Goal: Feedback & Contribution: Submit feedback/report problem

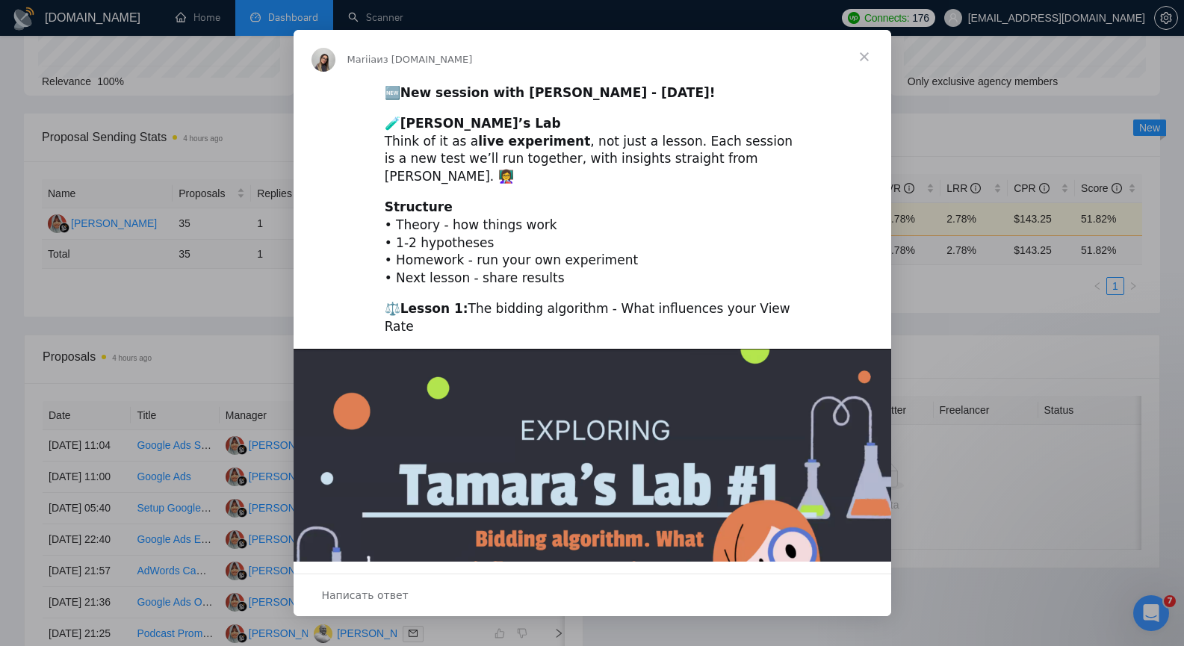
click at [864, 56] on span "Закрыть" at bounding box center [865, 57] width 54 height 54
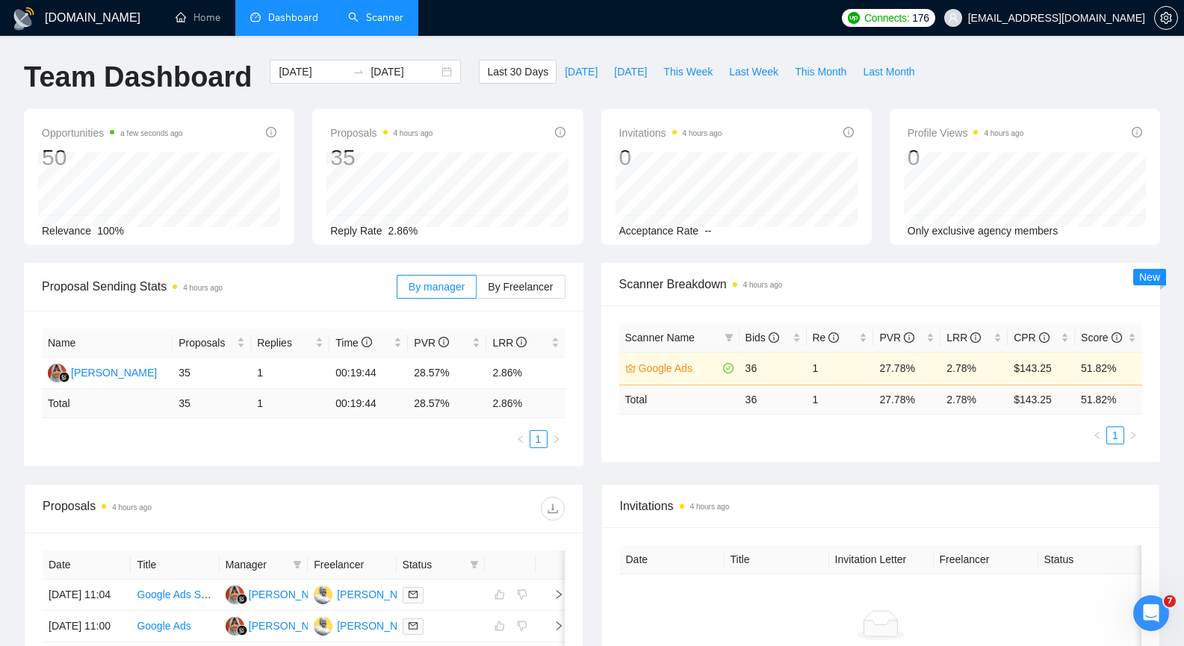
click at [380, 20] on link "Scanner" at bounding box center [375, 17] width 55 height 13
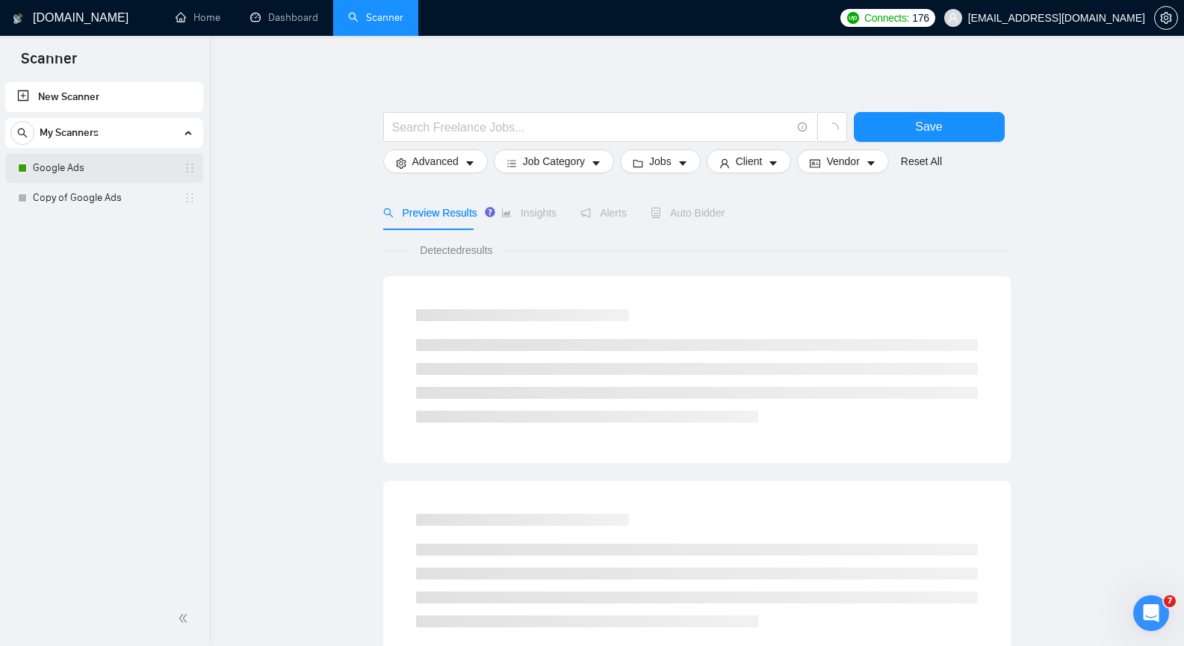
click at [120, 166] on link "Google Ads" at bounding box center [104, 168] width 142 height 30
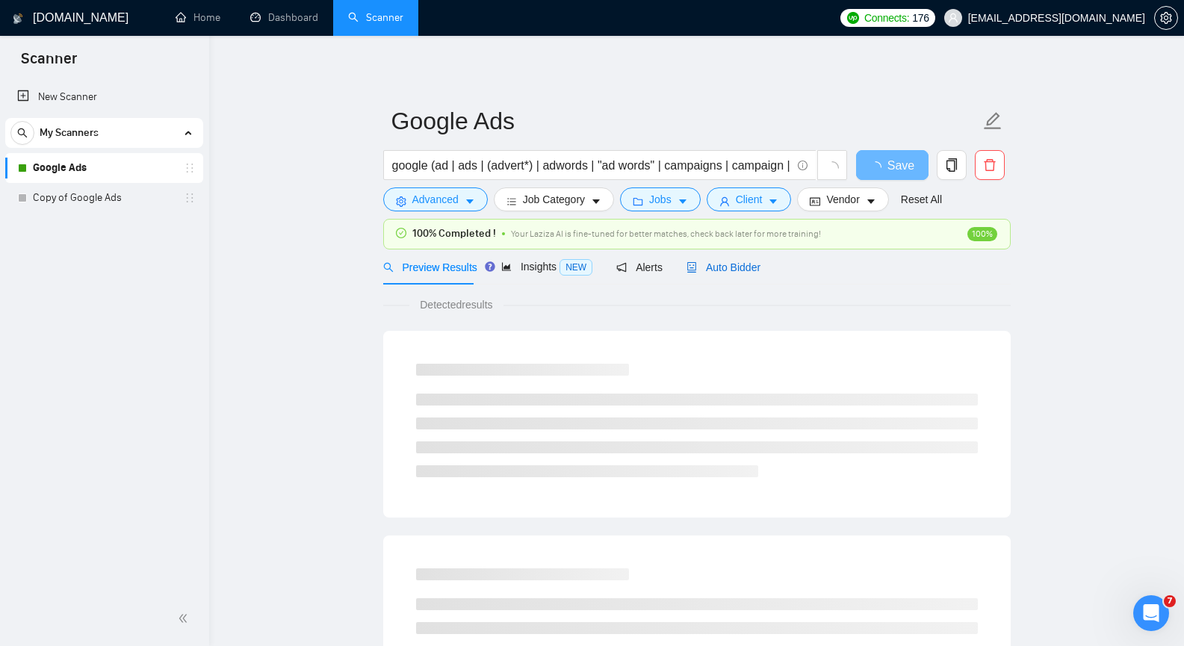
click at [715, 270] on span "Auto Bidder" at bounding box center [724, 267] width 74 height 12
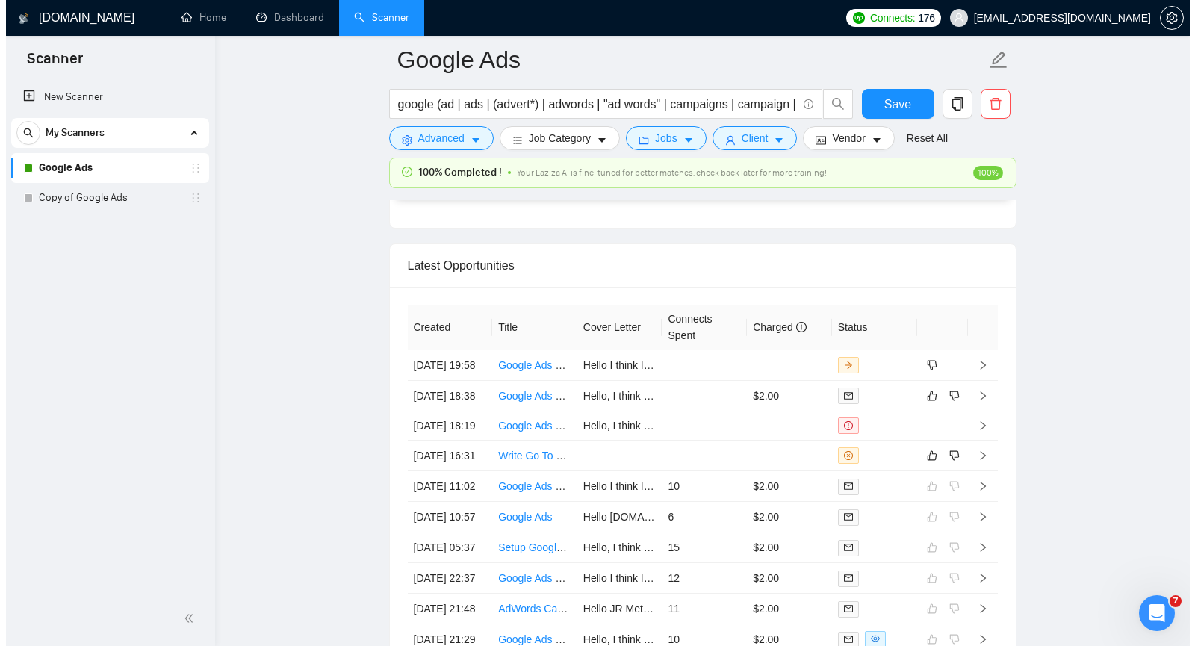
scroll to position [3661, 0]
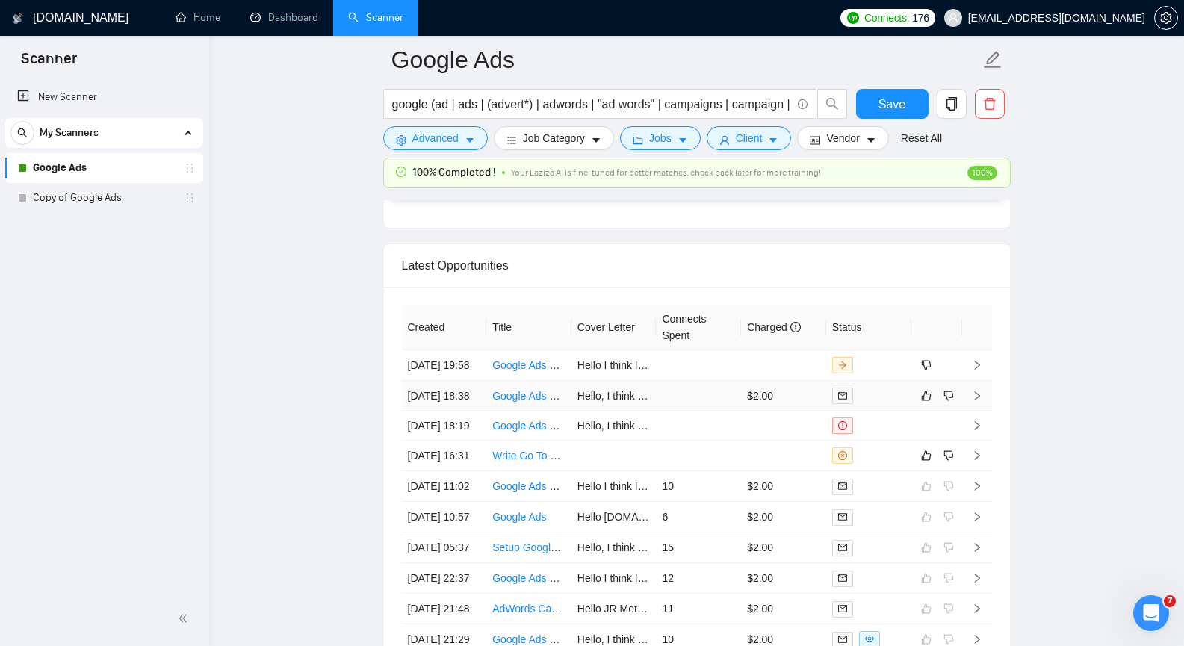
click at [980, 401] on icon "right" at bounding box center [977, 396] width 10 height 10
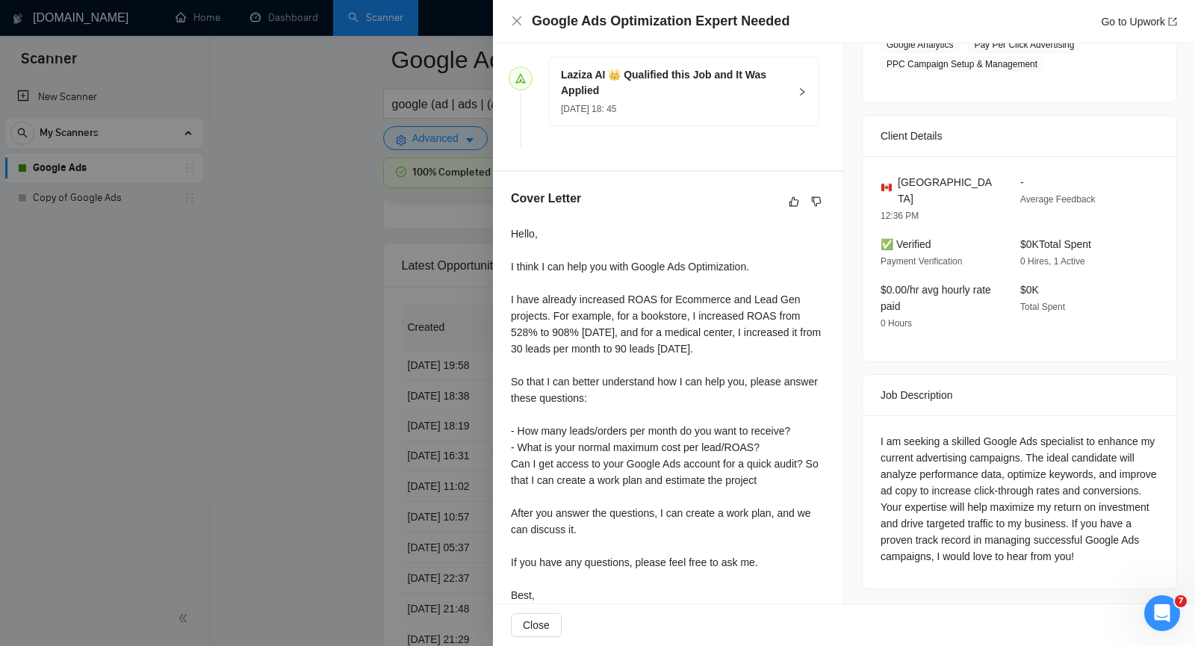
scroll to position [368, 0]
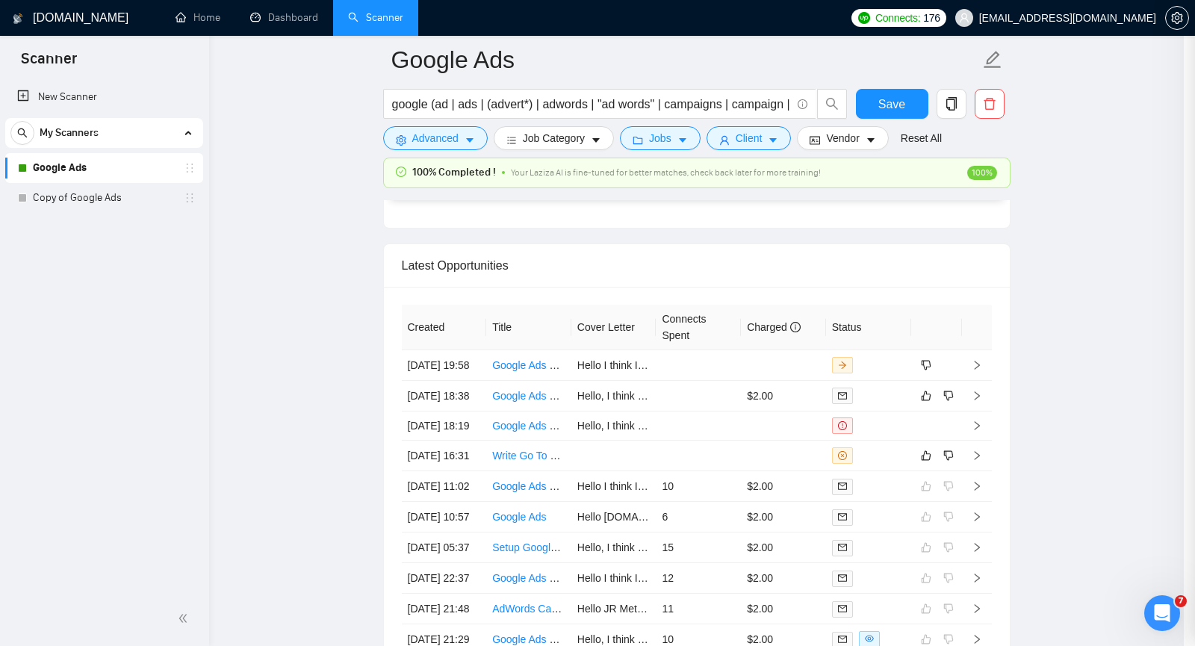
scroll to position [69, 0]
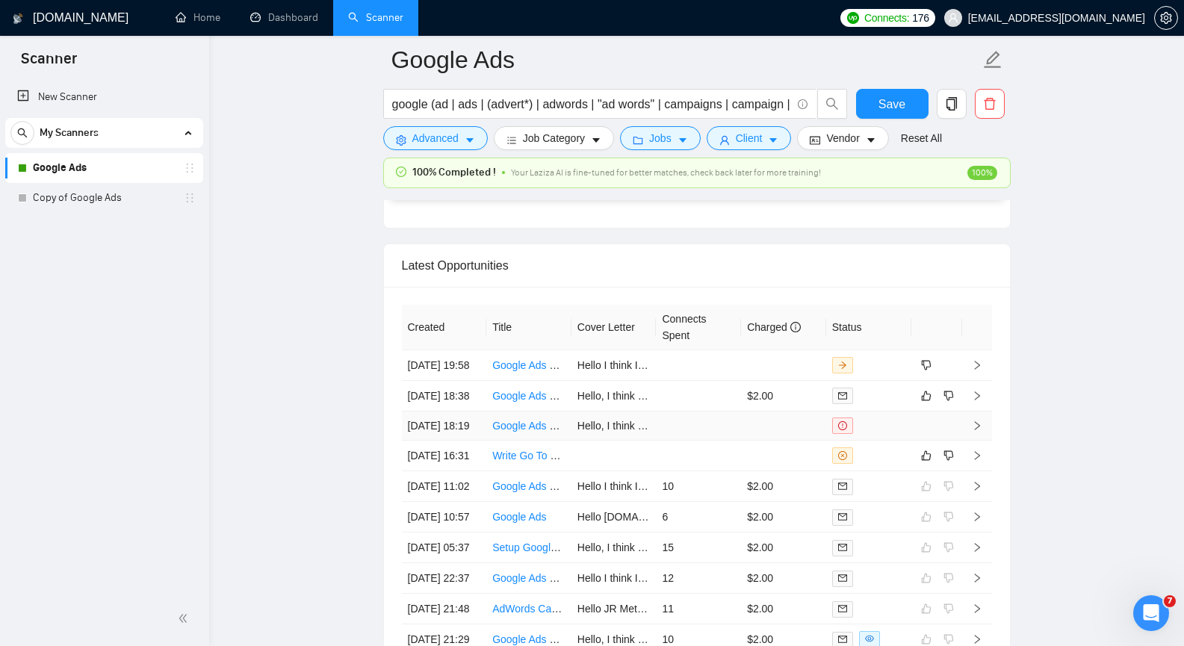
click at [978, 431] on icon "right" at bounding box center [977, 426] width 10 height 10
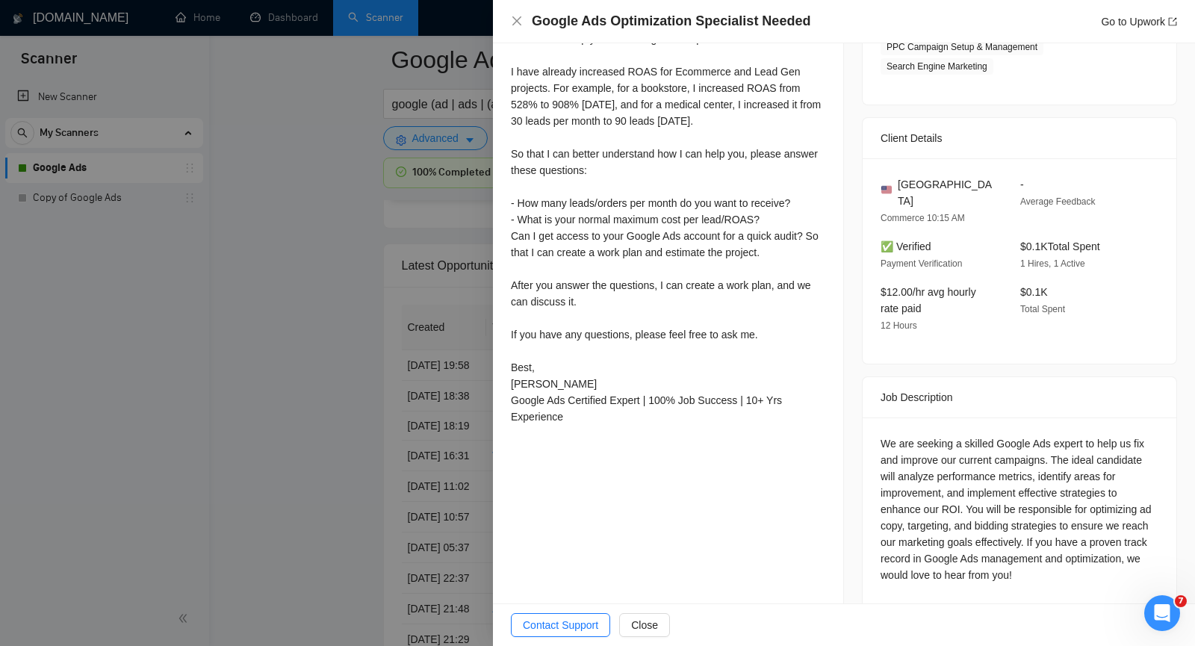
scroll to position [405, 0]
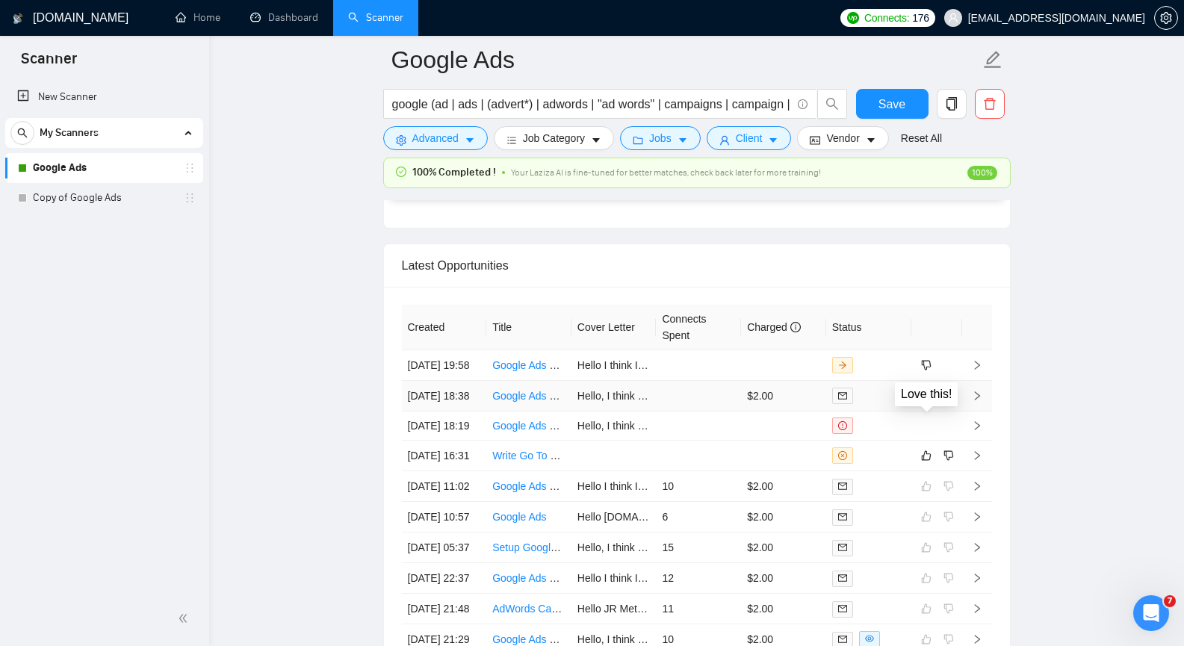
click at [923, 402] on icon "like" at bounding box center [926, 396] width 10 height 12
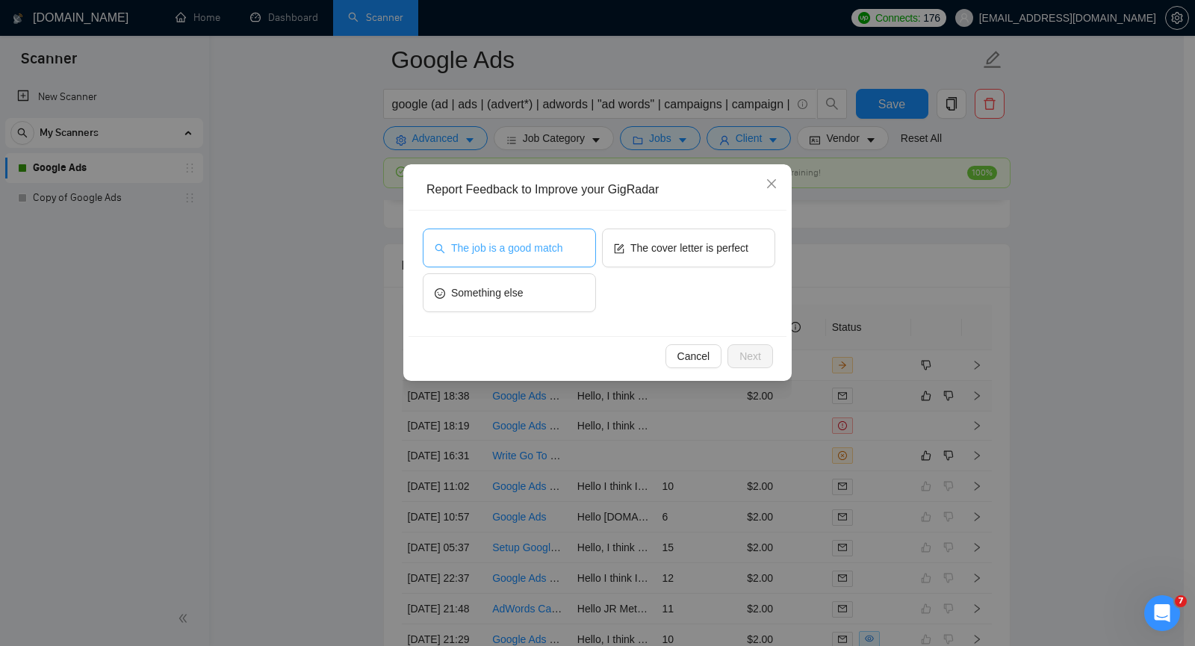
click at [522, 256] on button "The job is a good match" at bounding box center [509, 248] width 173 height 39
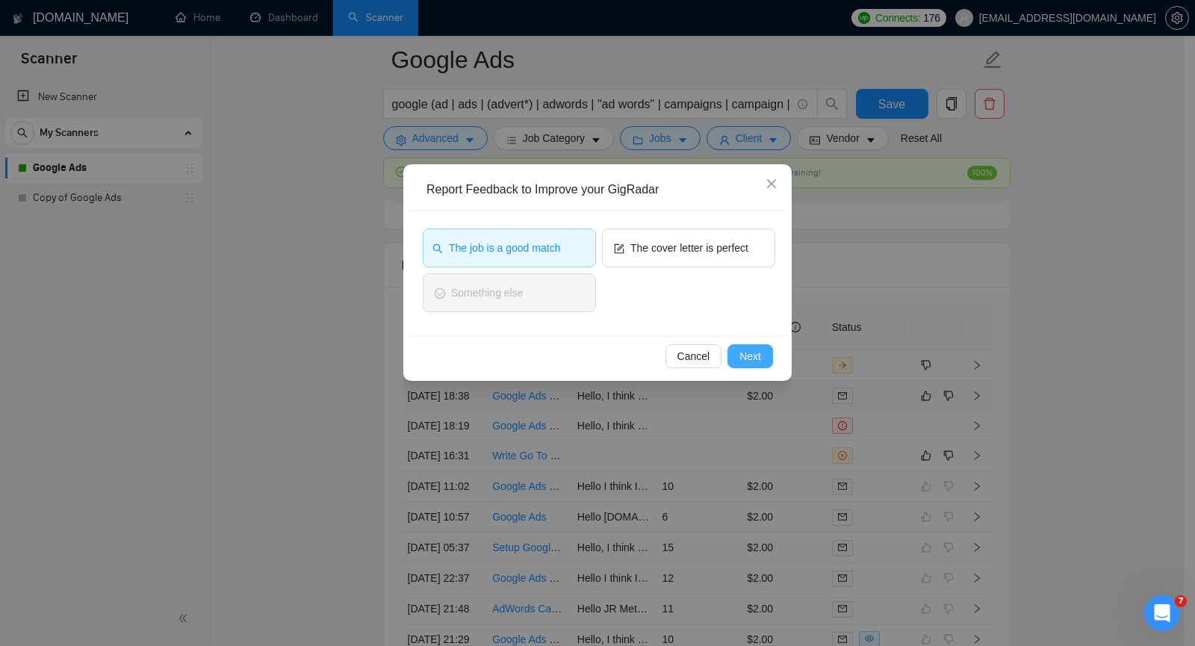
click at [750, 351] on span "Next" at bounding box center [751, 356] width 22 height 16
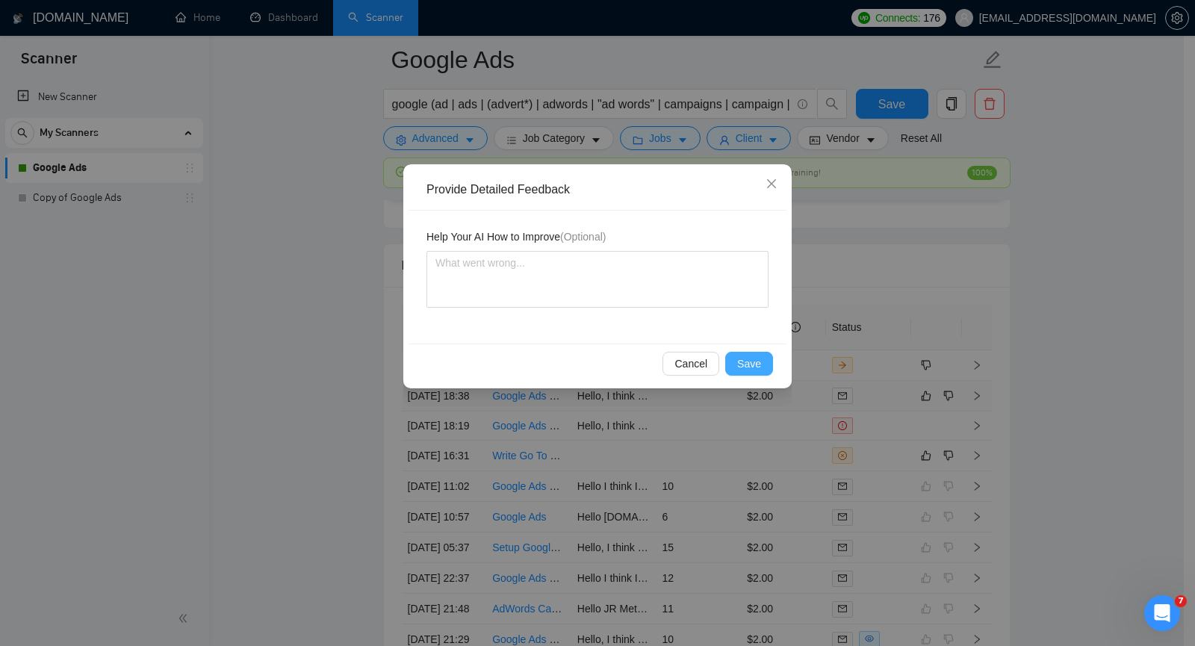
click at [746, 365] on span "Save" at bounding box center [749, 364] width 24 height 16
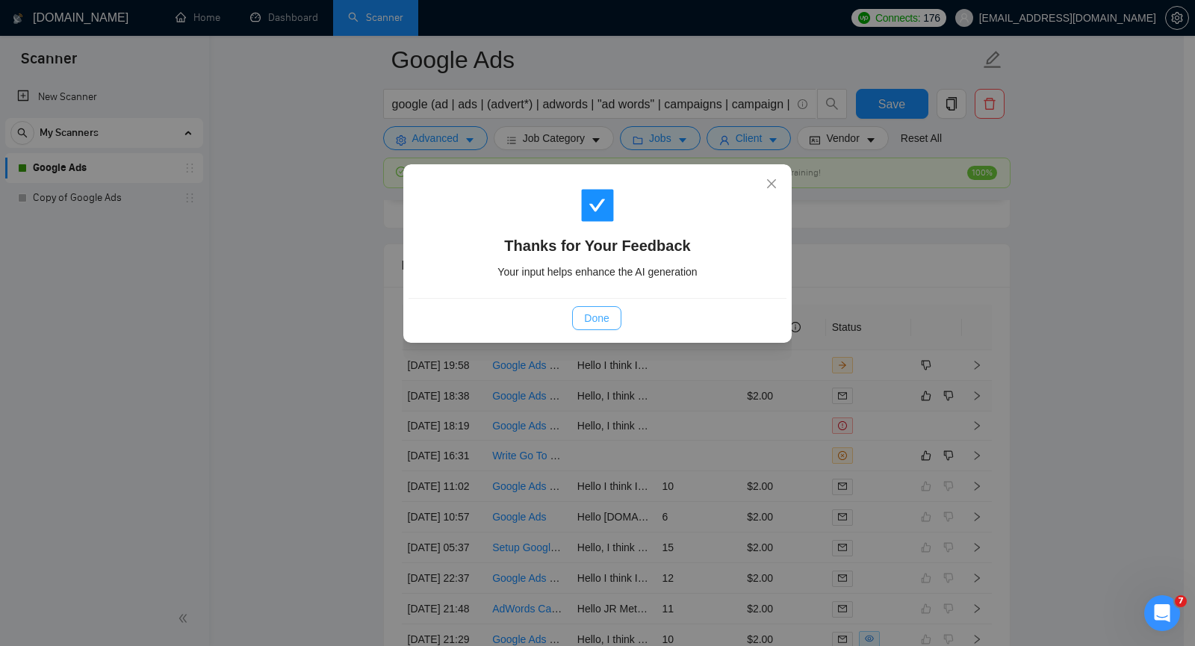
click at [592, 312] on span "Done" at bounding box center [596, 318] width 25 height 16
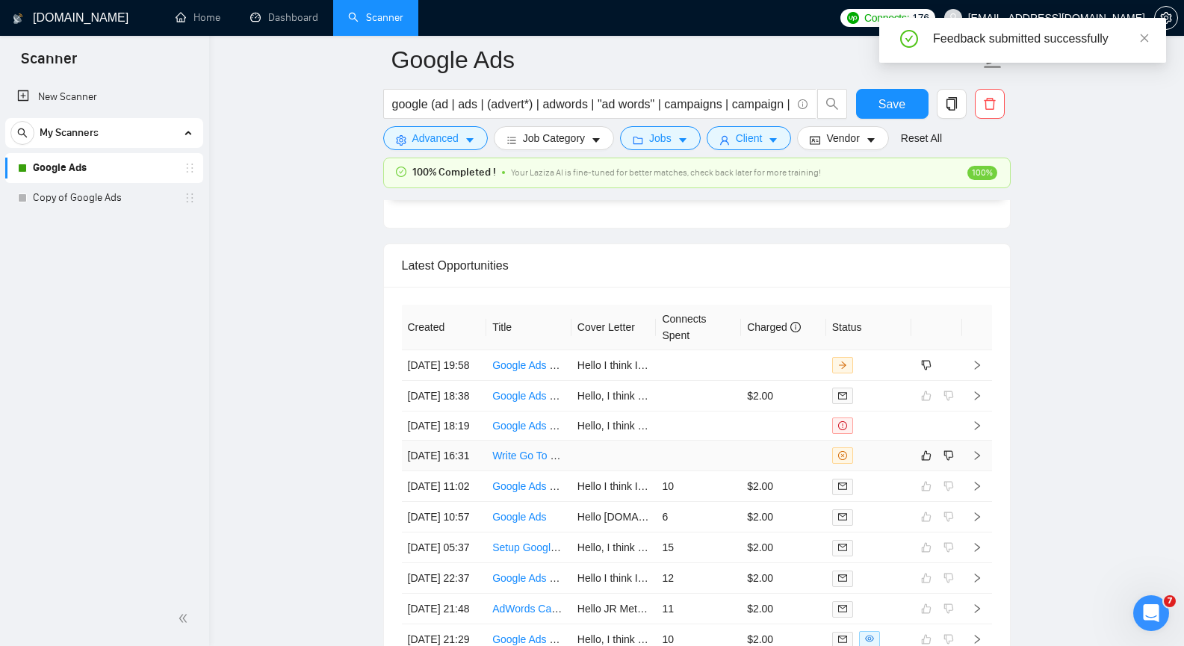
click at [980, 461] on icon "right" at bounding box center [977, 456] width 10 height 10
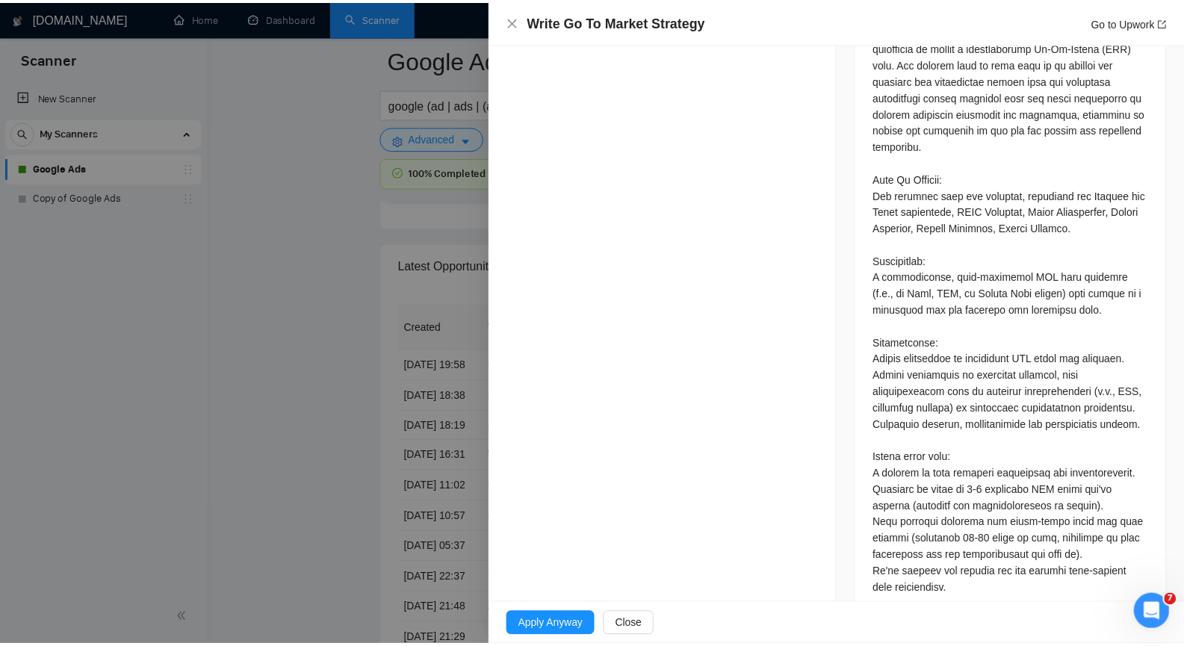
scroll to position [803, 0]
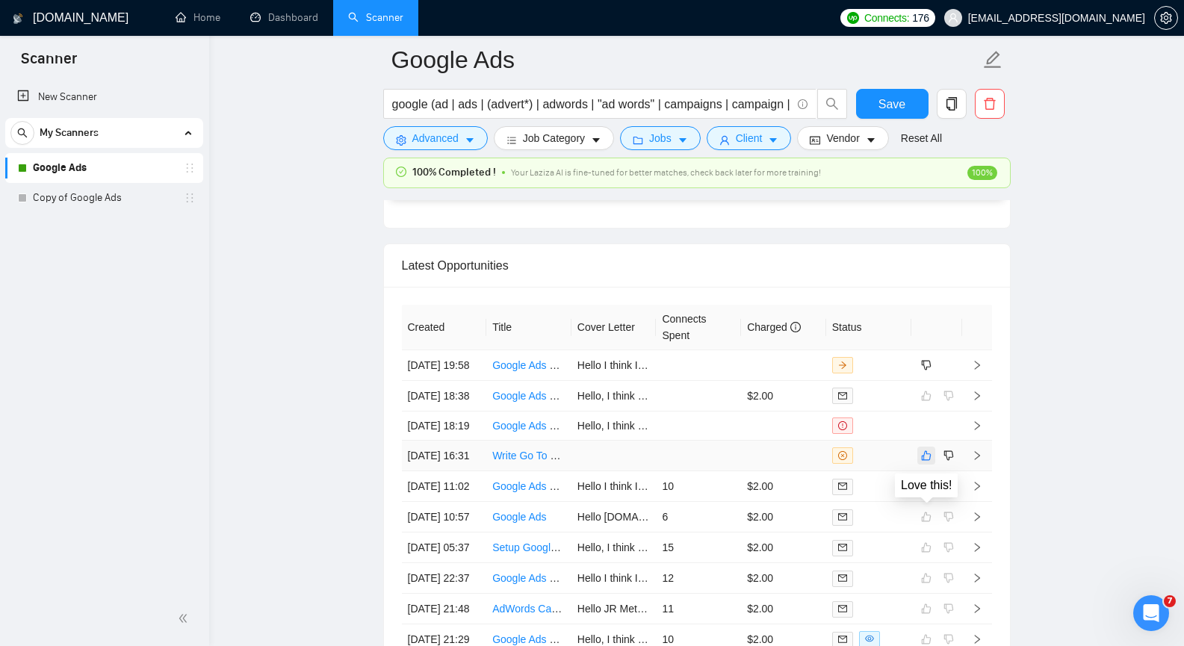
click at [927, 461] on icon "like" at bounding box center [926, 456] width 10 height 10
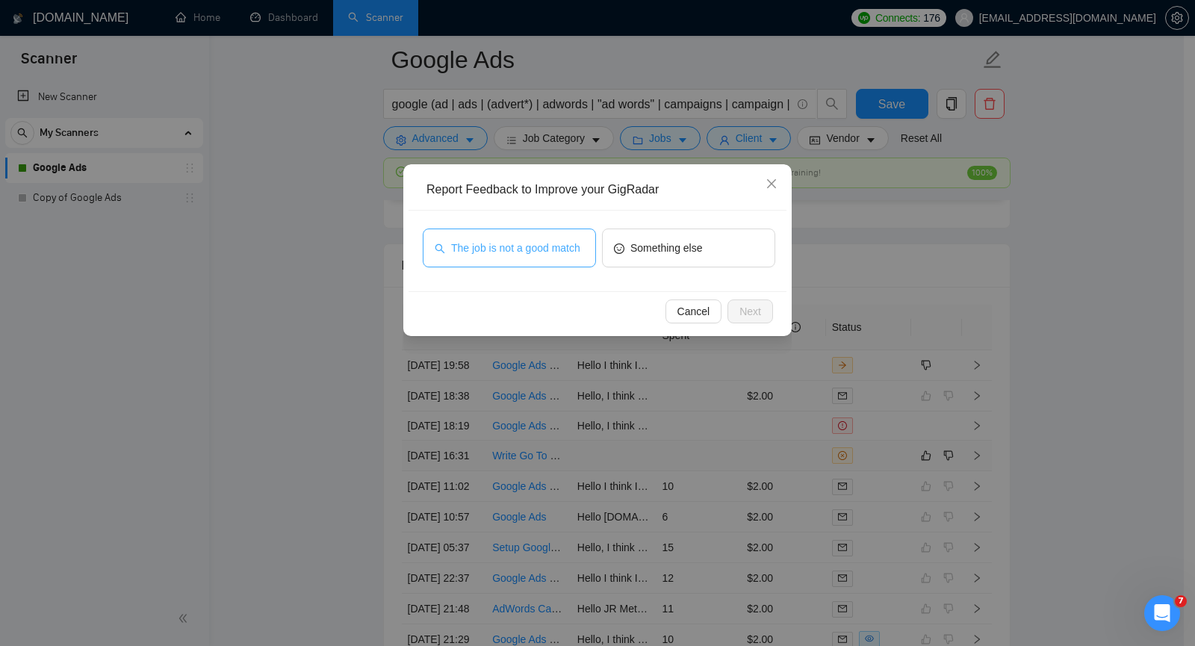
click at [539, 253] on span "The job is not a good match" at bounding box center [515, 248] width 129 height 16
click at [744, 308] on span "Next" at bounding box center [751, 311] width 22 height 16
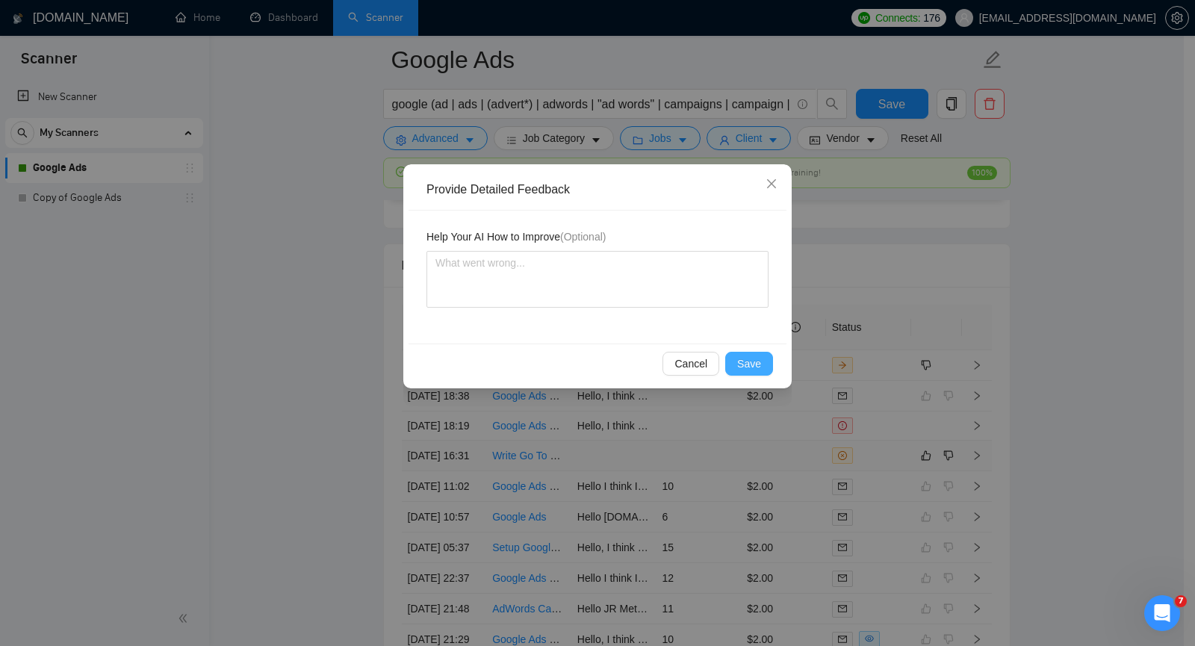
click at [753, 362] on span "Save" at bounding box center [749, 364] width 24 height 16
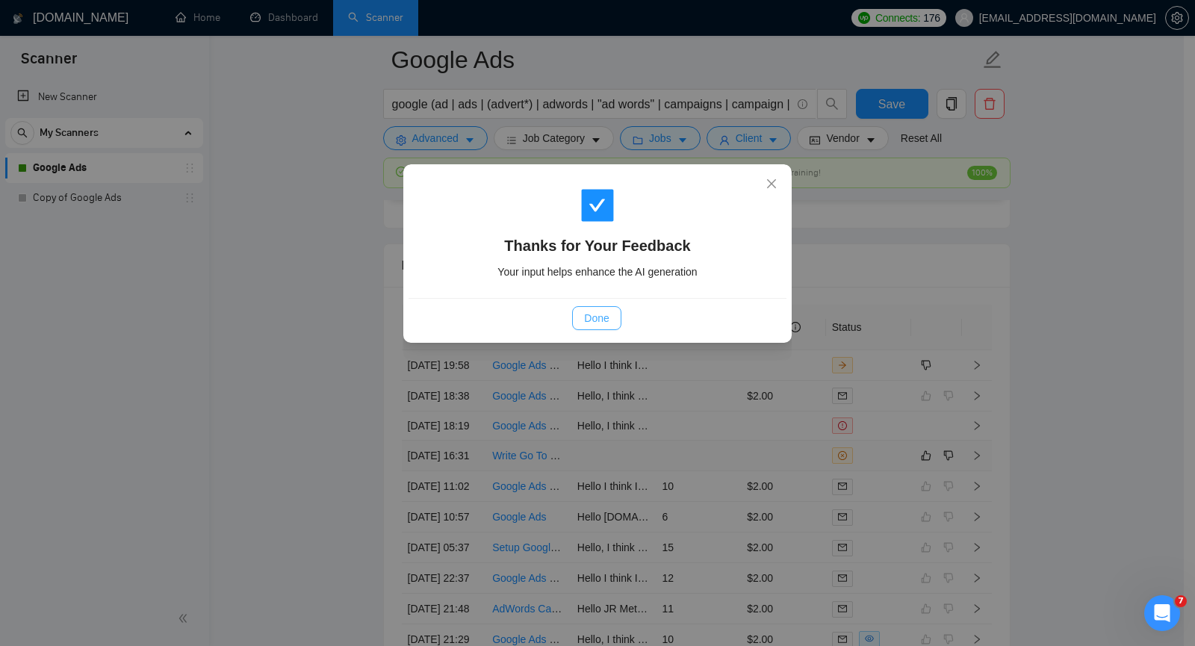
click at [602, 320] on span "Done" at bounding box center [596, 318] width 25 height 16
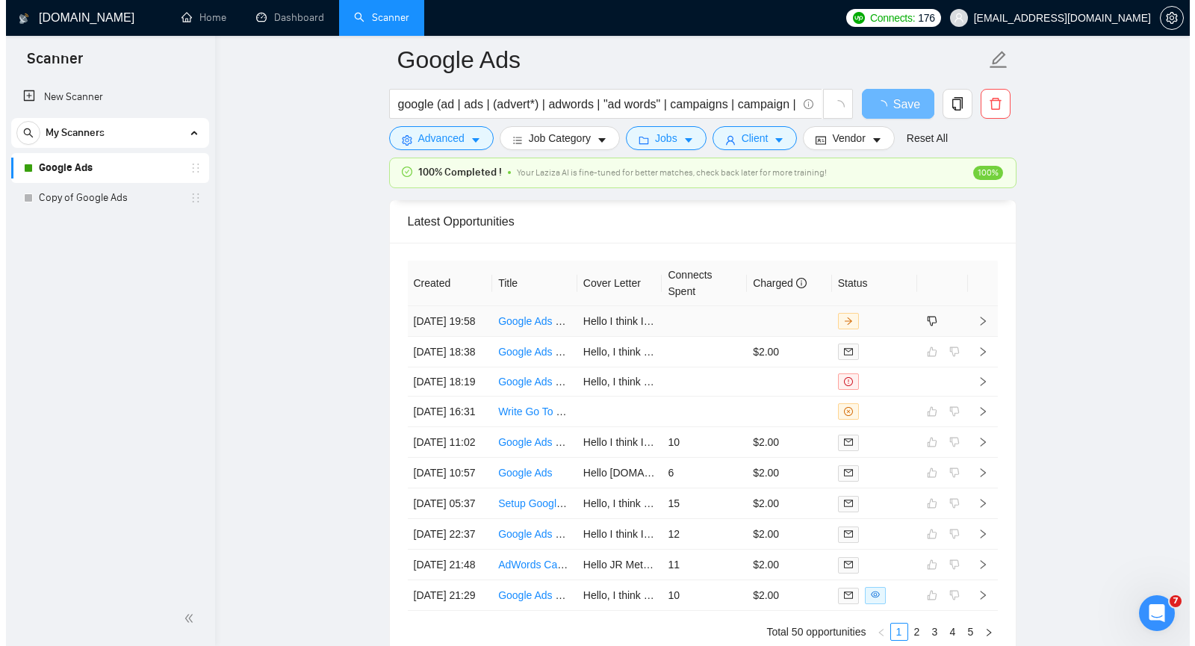
scroll to position [3627, 0]
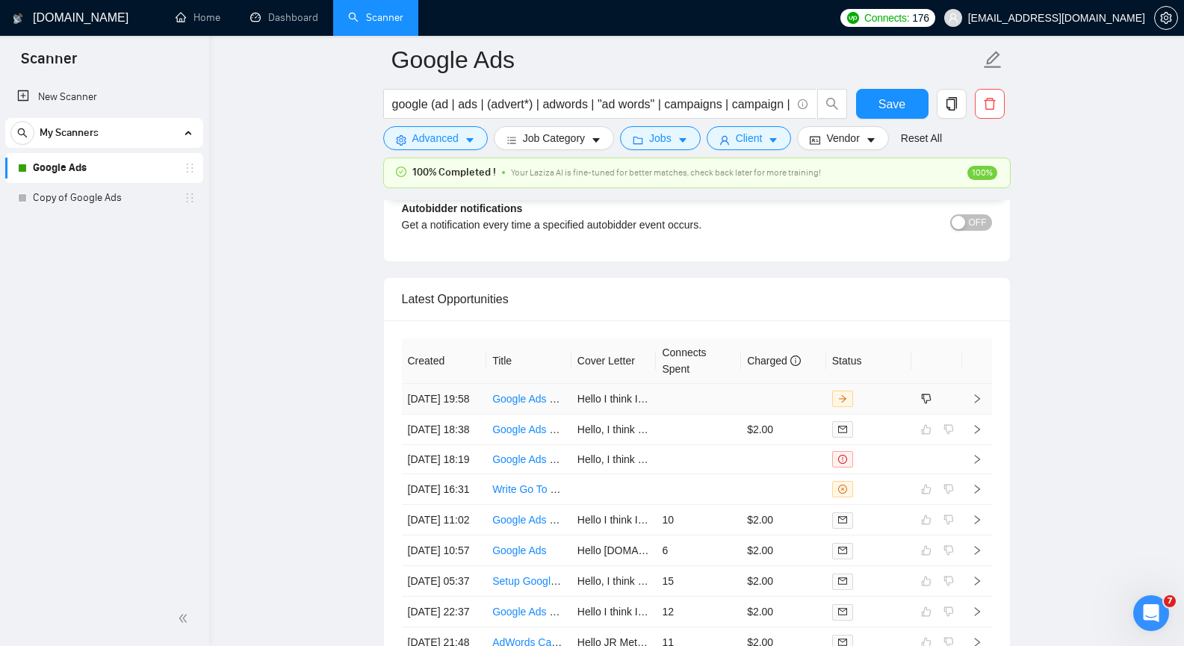
click at [979, 404] on icon "right" at bounding box center [977, 399] width 10 height 10
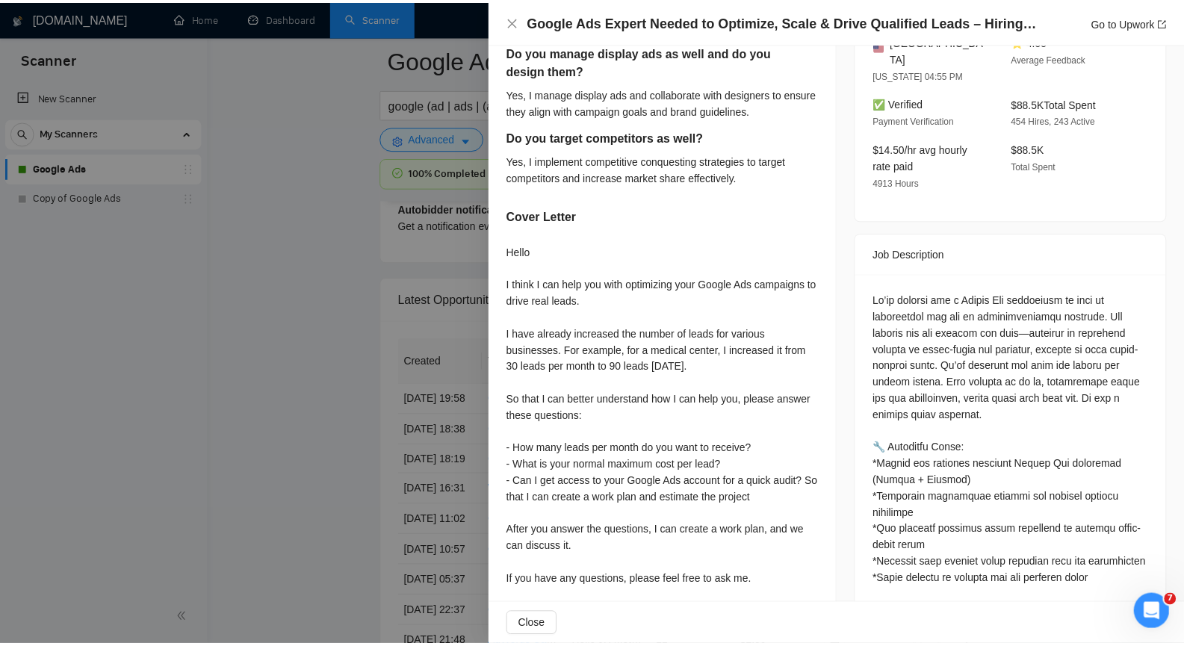
scroll to position [448, 0]
